Goal: Transaction & Acquisition: Purchase product/service

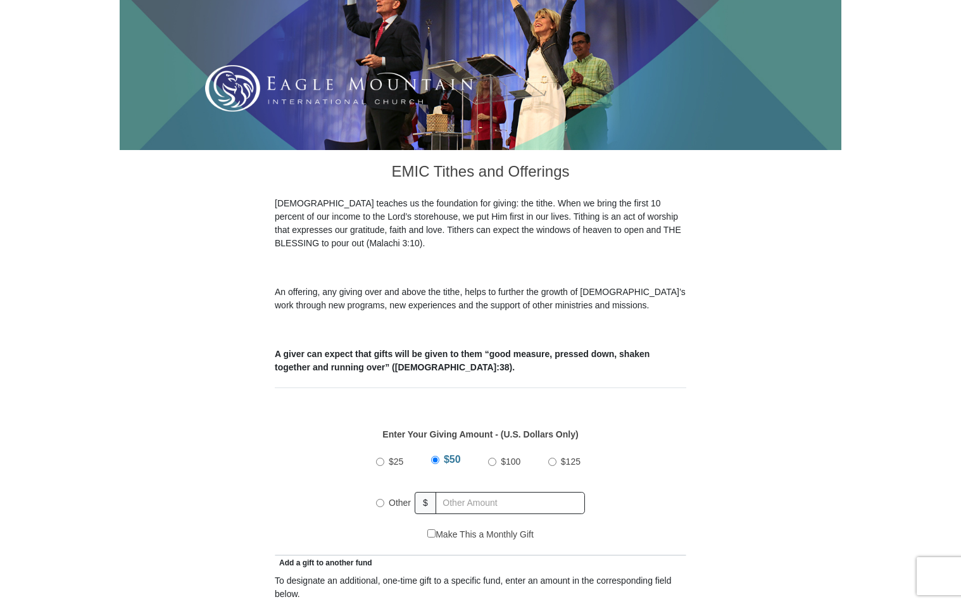
scroll to position [211, 0]
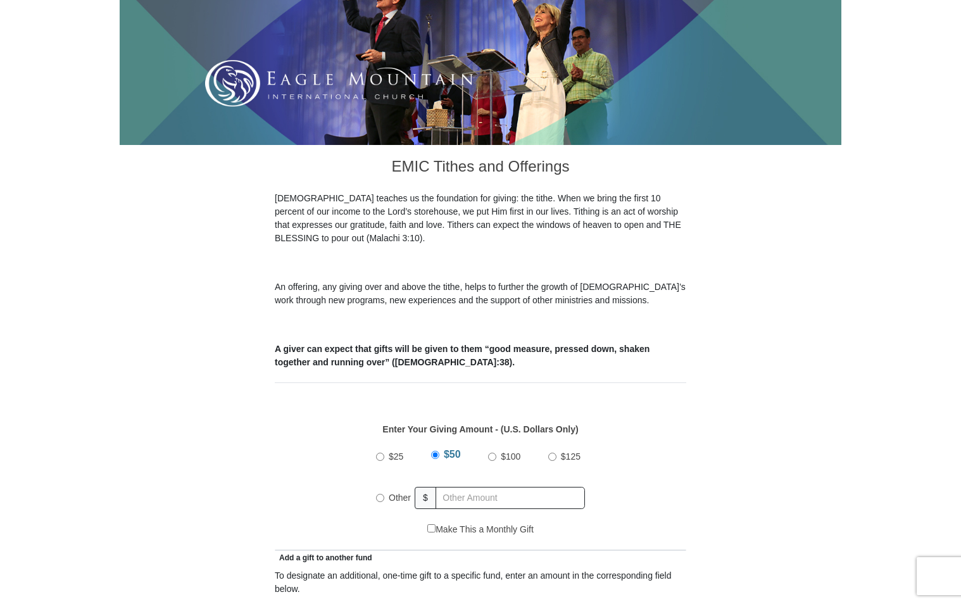
click at [493, 453] on input "$100" at bounding box center [492, 457] width 8 height 8
radio input "true"
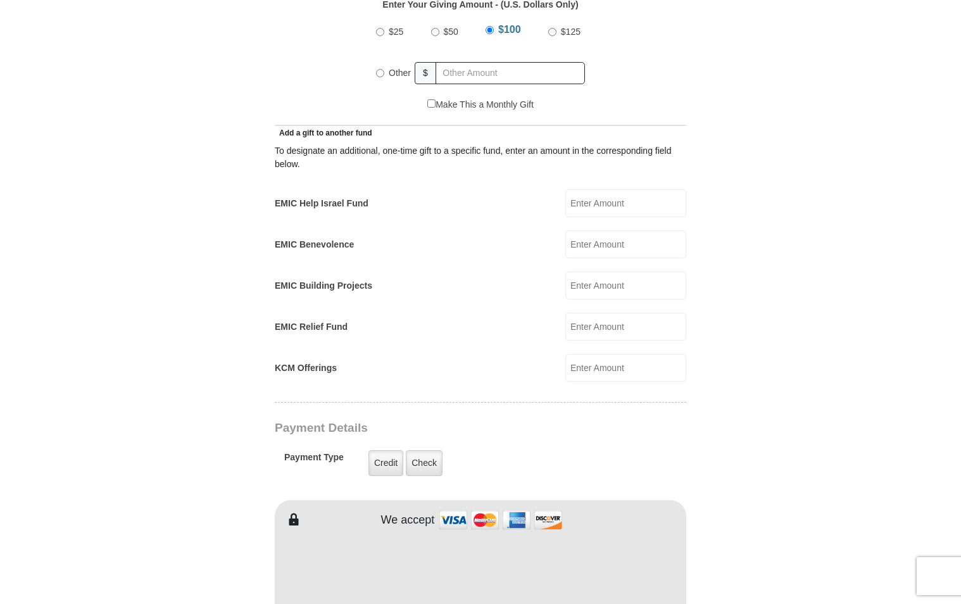
scroll to position [759, 0]
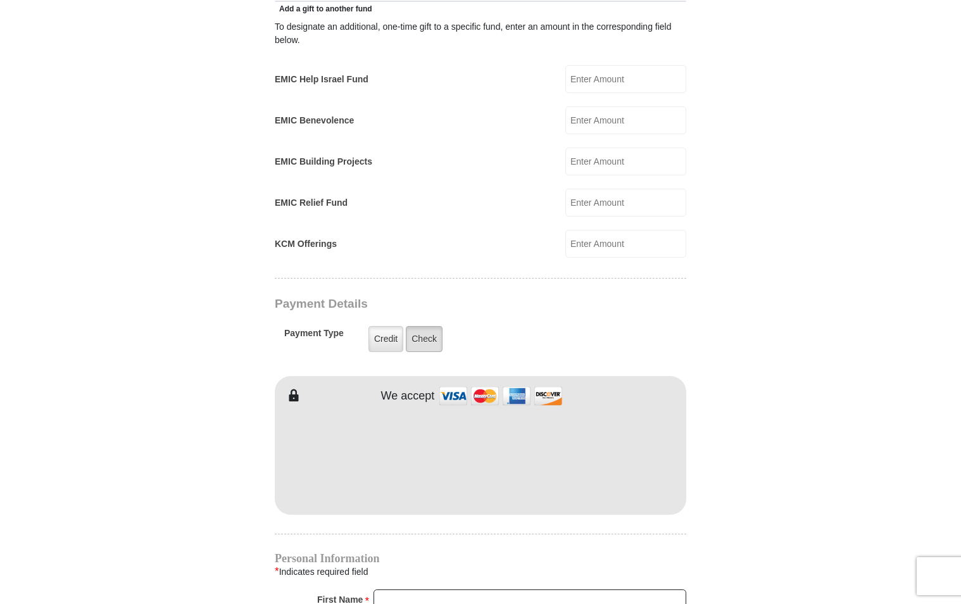
click at [420, 326] on label "Check" at bounding box center [424, 339] width 37 height 26
click at [0, 0] on input "Check" at bounding box center [0, 0] width 0 height 0
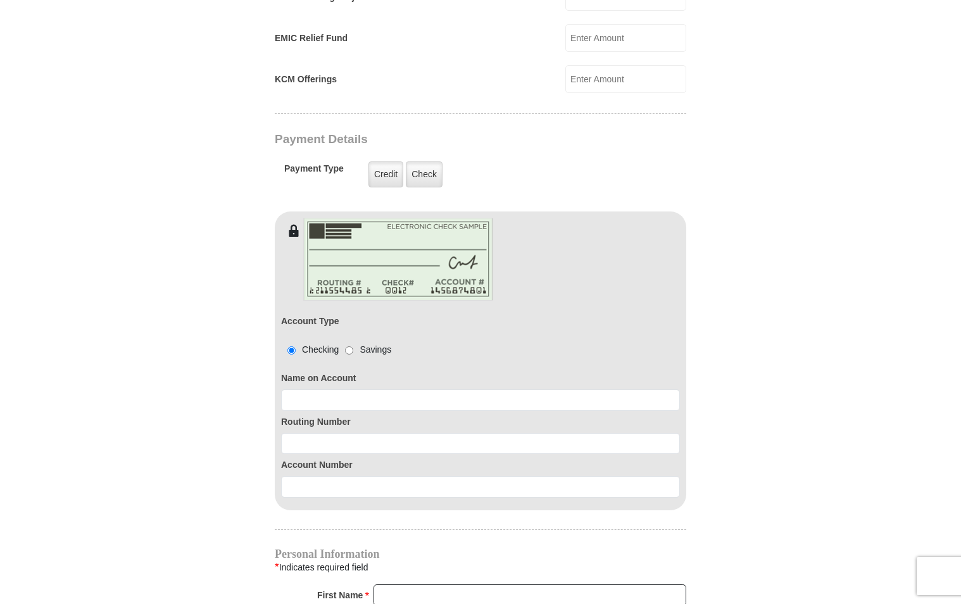
scroll to position [928, 0]
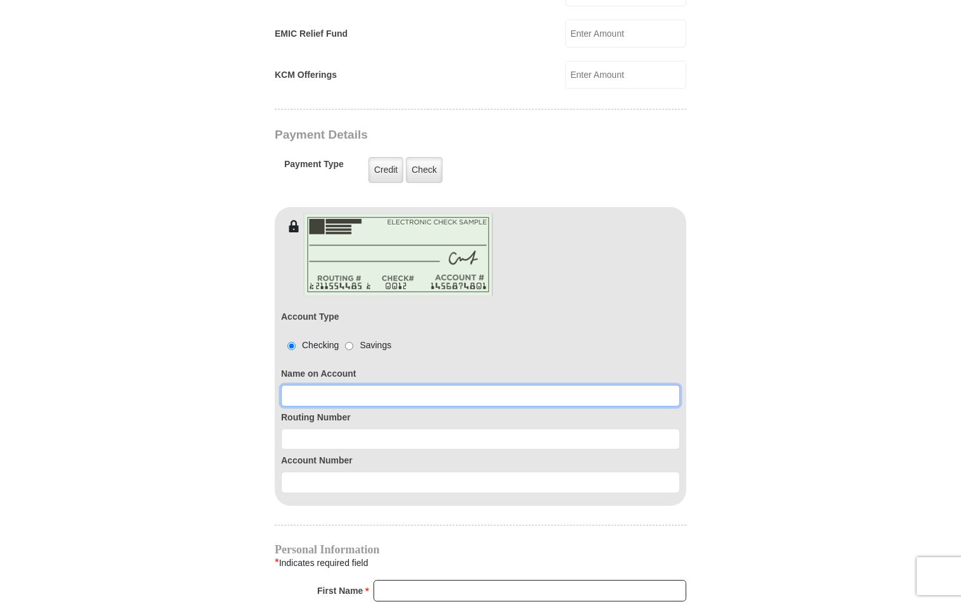
click at [300, 385] on input at bounding box center [480, 396] width 399 height 22
click at [437, 385] on input "James G Godwin" at bounding box center [480, 396] width 399 height 22
type input "James G Godwin Rita A Godwin"
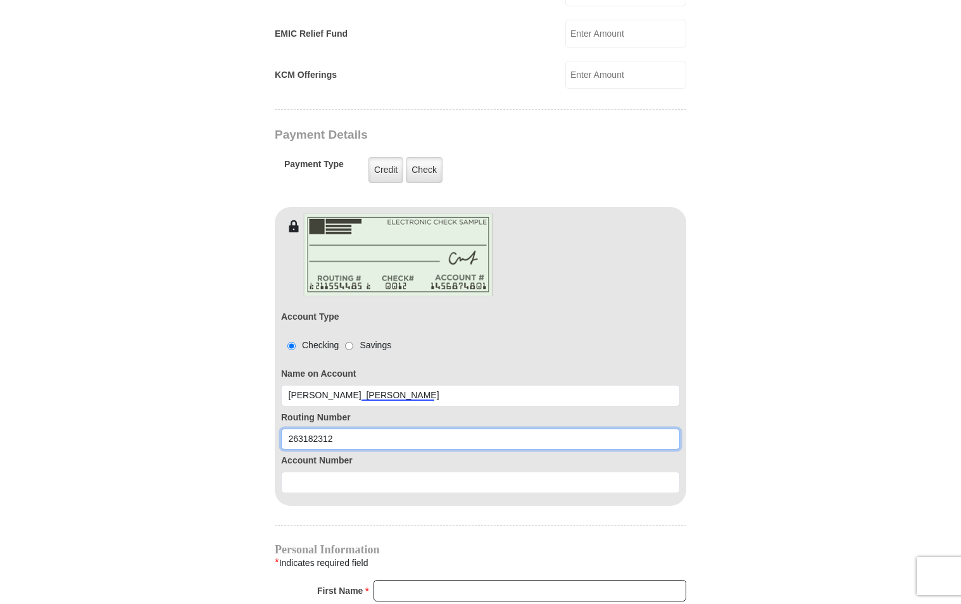
type input "263182312"
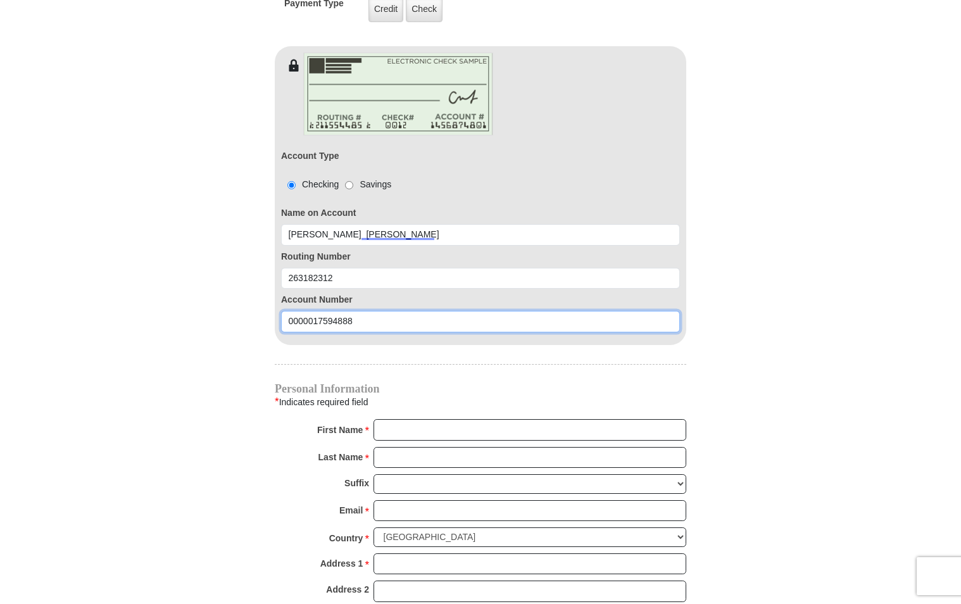
scroll to position [1097, 0]
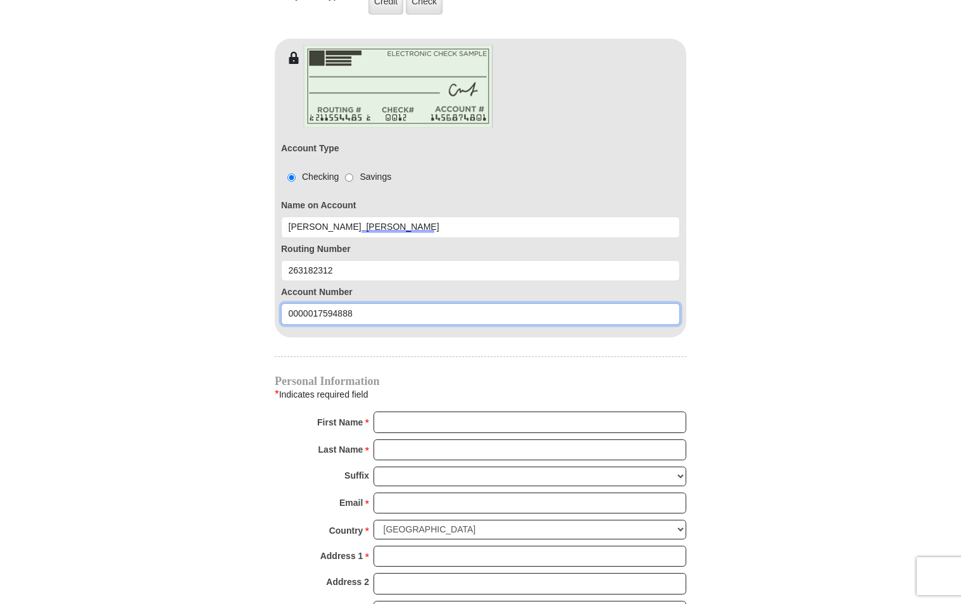
type input "0000017594888"
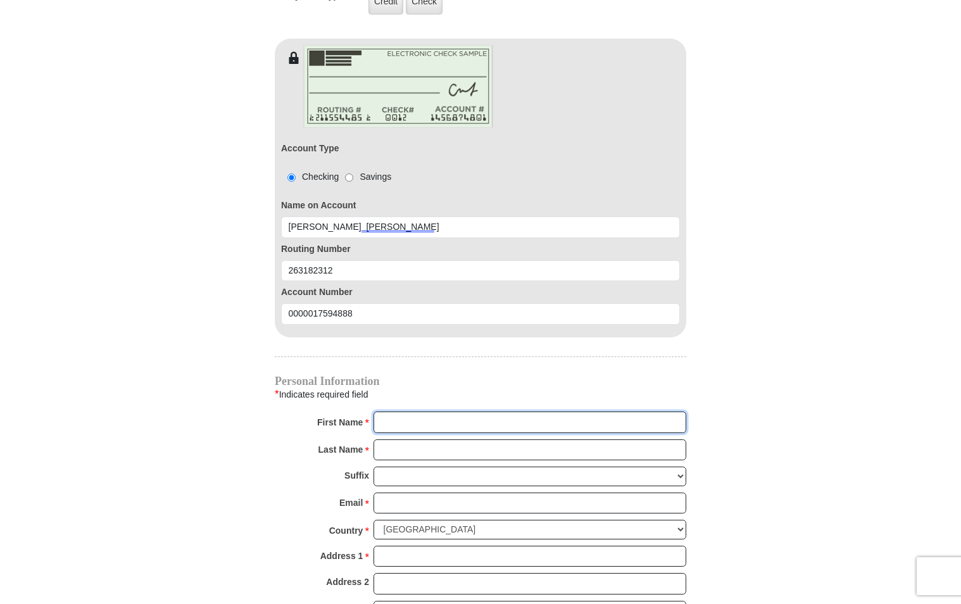
click at [444, 411] on input "First Name *" at bounding box center [529, 422] width 313 height 22
type input "Rita"
type input "Godwin"
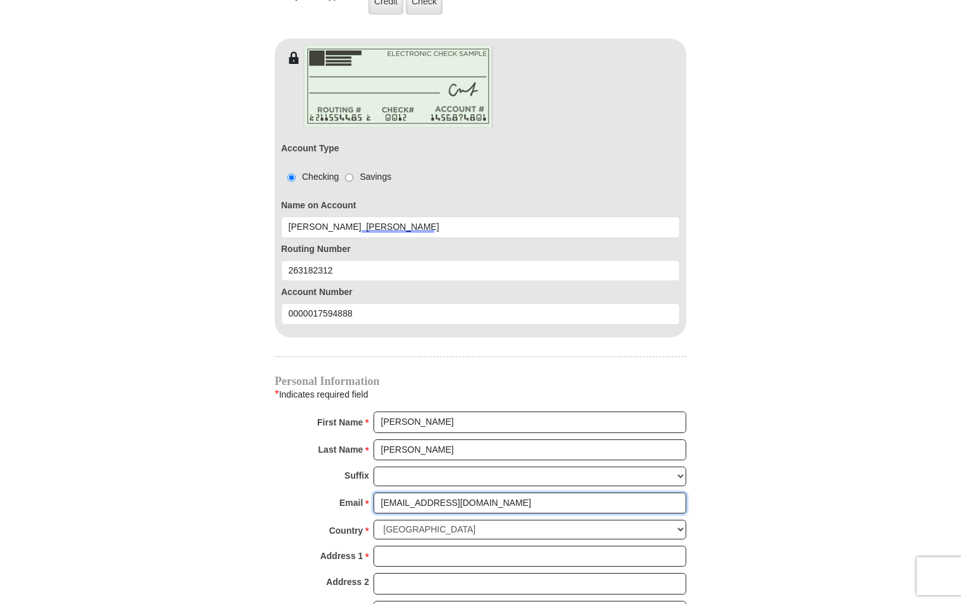
type input "godwin264@embarqmail.com"
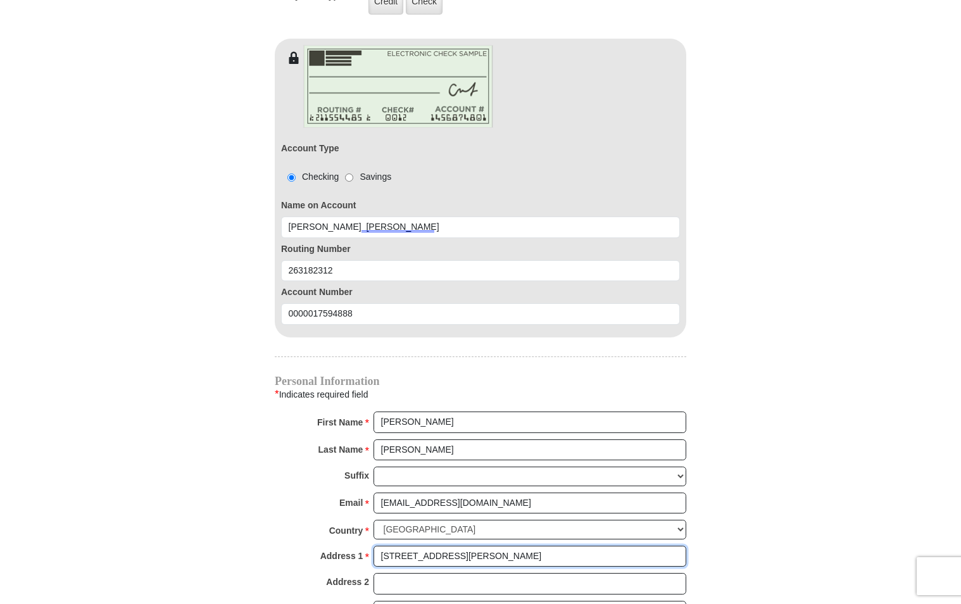
type input "7431 SW Fox Run Trl"
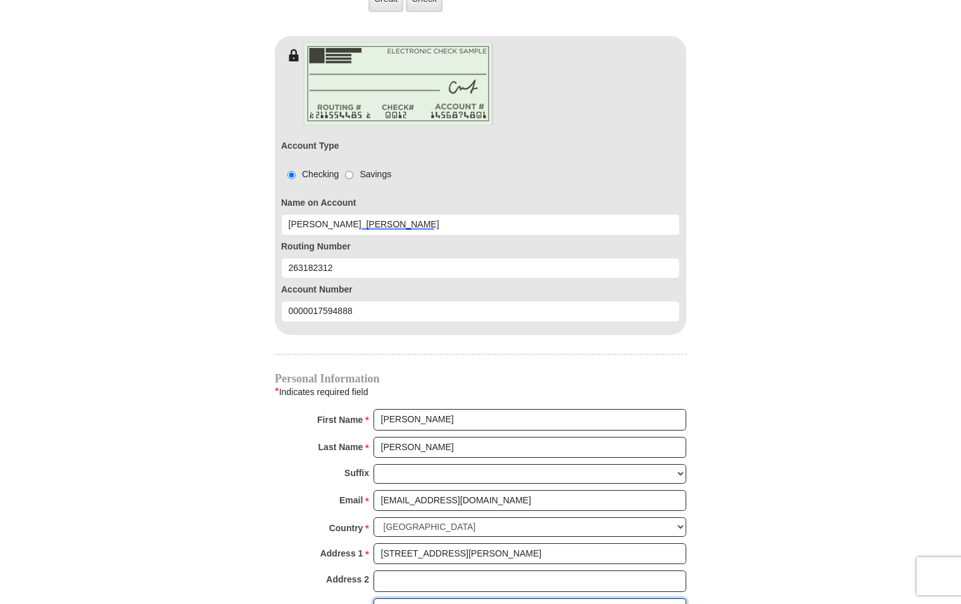
type input "Arcadia"
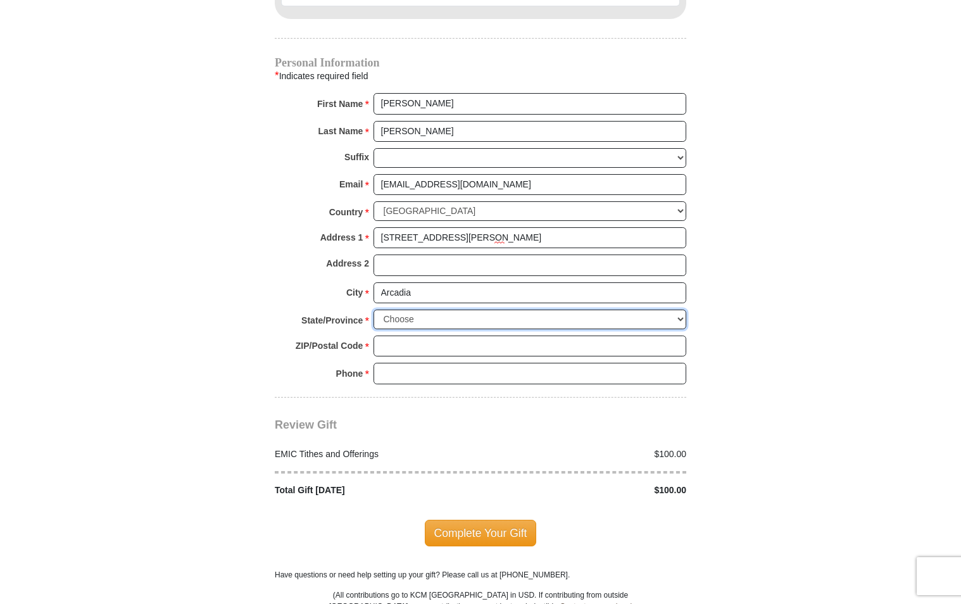
scroll to position [1417, 0]
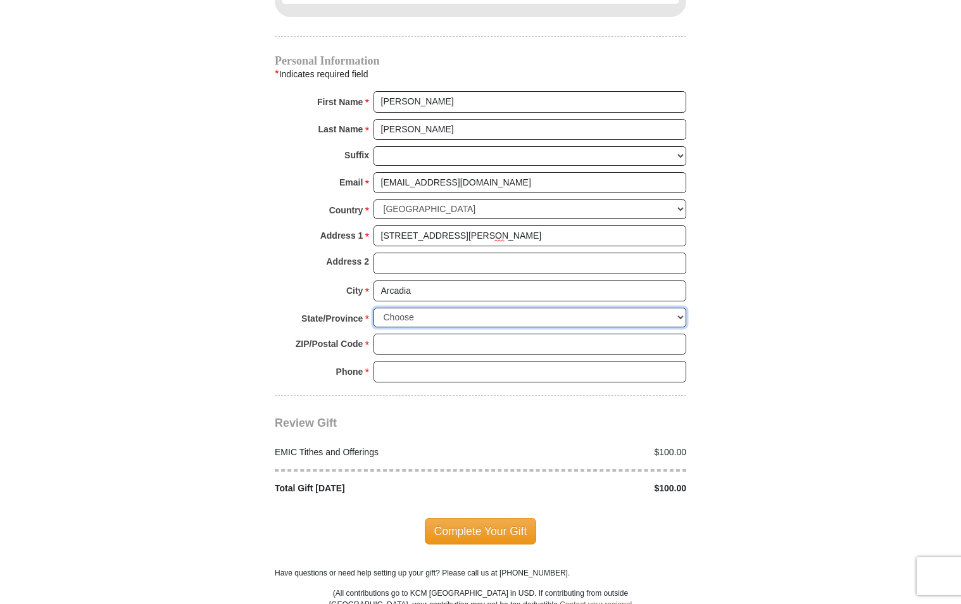
click at [425, 308] on select "Choose Alabama Alaska American Samoa Arizona Arkansas Armed Forces Americas Arm…" at bounding box center [529, 318] width 313 height 20
select select "FL"
click at [434, 334] on input "ZIP/Postal Code *" at bounding box center [529, 345] width 313 height 22
type input "34266"
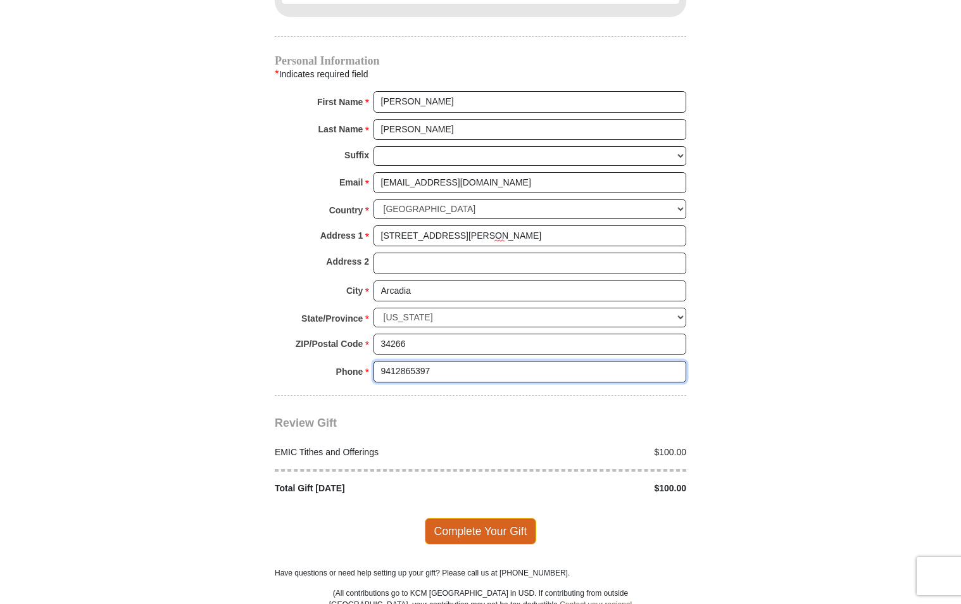
type input "9412865397"
drag, startPoint x: 486, startPoint y: 515, endPoint x: 477, endPoint y: 516, distance: 9.6
click at [485, 518] on span "Complete Your Gift" at bounding box center [481, 531] width 112 height 27
